Goal: Use online tool/utility: Utilize a website feature to perform a specific function

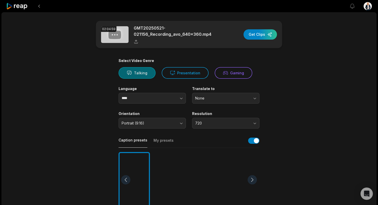
click at [145, 72] on button "Talking" at bounding box center [136, 73] width 37 height 12
click at [145, 98] on input "****" at bounding box center [151, 98] width 67 height 11
click at [179, 97] on icon "button" at bounding box center [181, 98] width 5 height 5
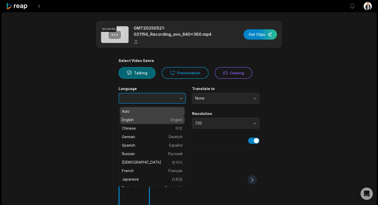
type input "*******"
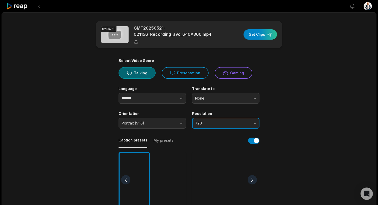
click at [203, 121] on button "720" at bounding box center [225, 123] width 67 height 11
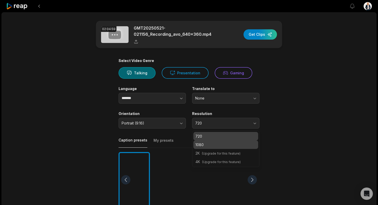
click at [206, 143] on p "1080" at bounding box center [225, 144] width 61 height 5
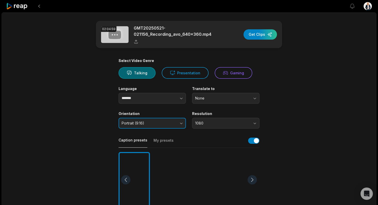
click at [163, 123] on span "Portrait (9:16)" at bounding box center [149, 123] width 54 height 5
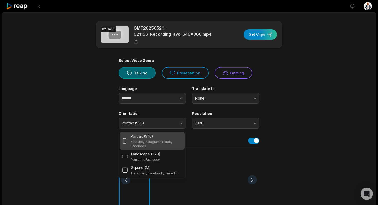
click at [99, 126] on main "02:04:59 GMT20250521-021156_Recording_avo_640x360.mp4 Get Clips Select Video Ge…" at bounding box center [189, 178] width 249 height 315
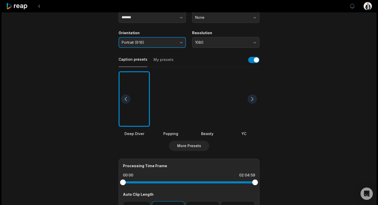
scroll to position [81, 0]
click at [163, 57] on button "My presets" at bounding box center [163, 62] width 20 height 10
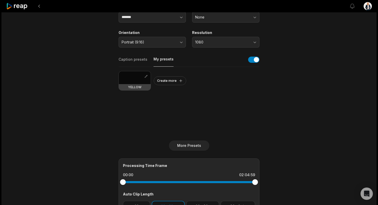
click at [132, 81] on div at bounding box center [135, 77] width 32 height 13
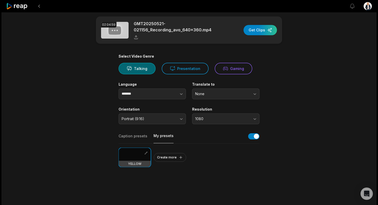
scroll to position [0, 0]
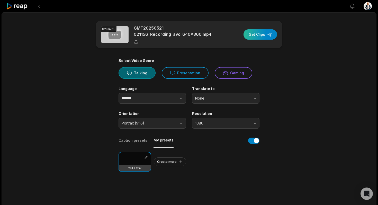
click at [263, 34] on div "button" at bounding box center [259, 34] width 33 height 10
